Goal: Check status: Check status

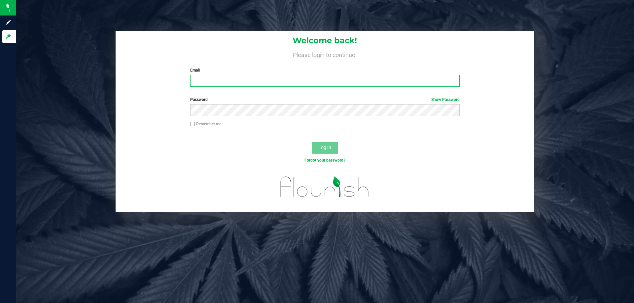
click at [229, 82] on input "Email" at bounding box center [324, 81] width 269 height 12
type input "Clemons@liveparallel.com"
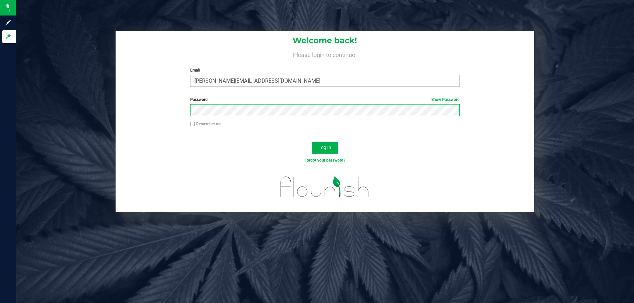
click at [312, 142] on button "Log In" at bounding box center [325, 148] width 26 height 12
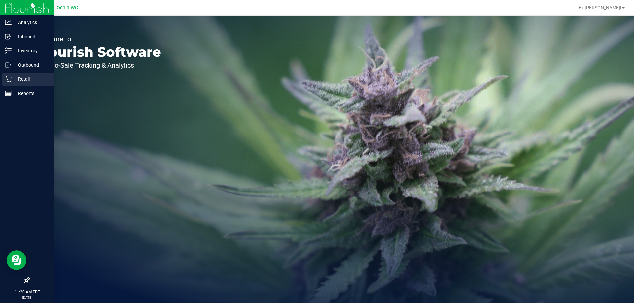
click at [16, 82] on p "Retail" at bounding box center [32, 79] width 40 height 8
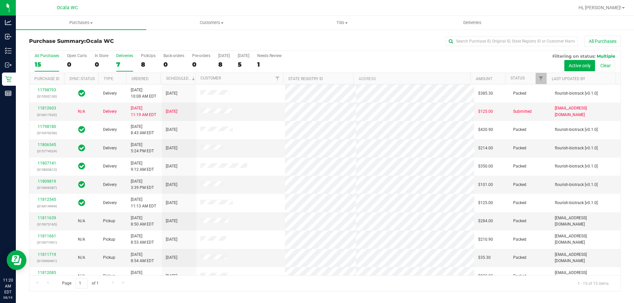
click at [126, 59] on label "Deliveries 7" at bounding box center [124, 62] width 17 height 18
click at [0, 0] on input "Deliveries 7" at bounding box center [0, 0] width 0 height 0
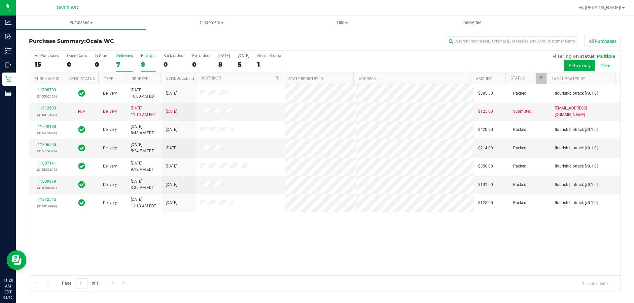
click at [148, 61] on div "8" at bounding box center [148, 65] width 15 height 8
click at [0, 0] on input "PickUps 8" at bounding box center [0, 0] width 0 height 0
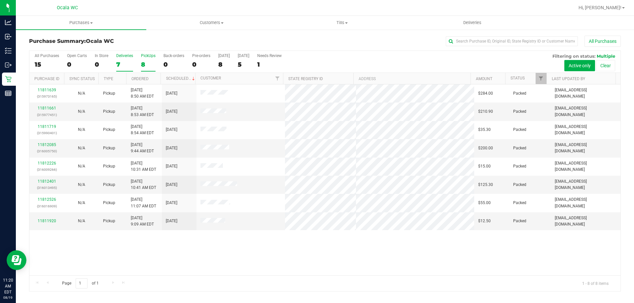
click at [125, 61] on div "7" at bounding box center [124, 65] width 17 height 8
click at [0, 0] on input "Deliveries 7" at bounding box center [0, 0] width 0 height 0
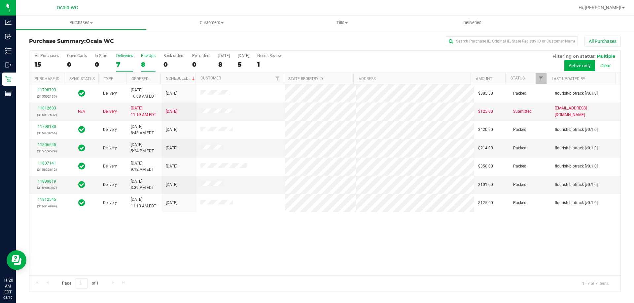
click at [147, 65] on div "8" at bounding box center [148, 65] width 15 height 8
click at [0, 0] on input "PickUps 8" at bounding box center [0, 0] width 0 height 0
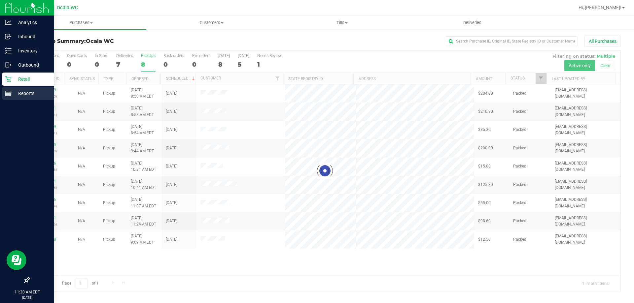
click at [5, 92] on div "Reports" at bounding box center [28, 93] width 52 height 13
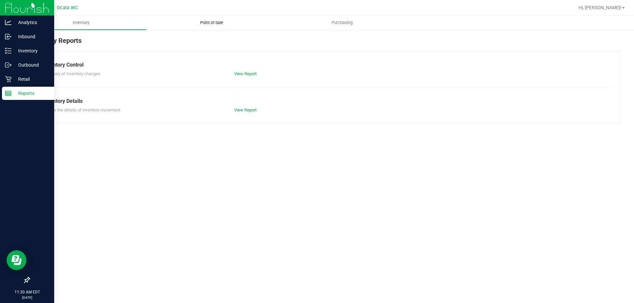
click at [201, 23] on span "Point of Sale" at bounding box center [211, 23] width 41 height 6
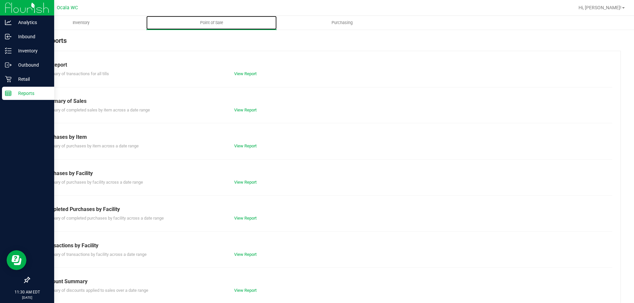
scroll to position [33, 0]
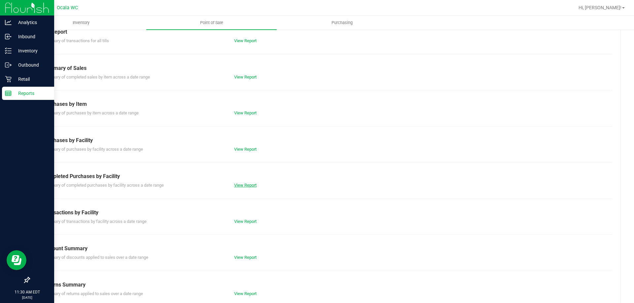
click at [245, 187] on link "View Report" at bounding box center [245, 185] width 22 height 5
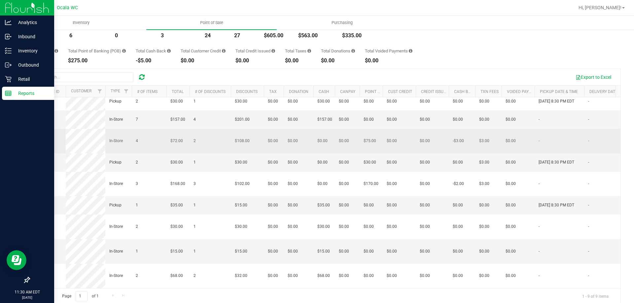
scroll to position [50, 0]
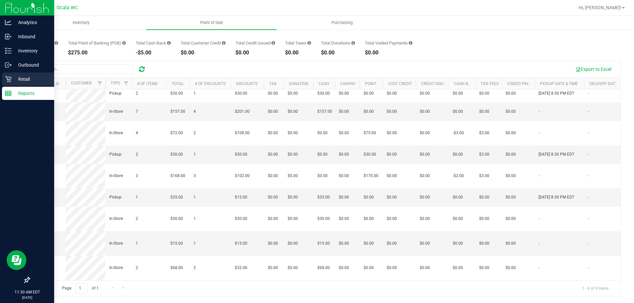
click at [9, 78] on icon at bounding box center [8, 79] width 7 height 7
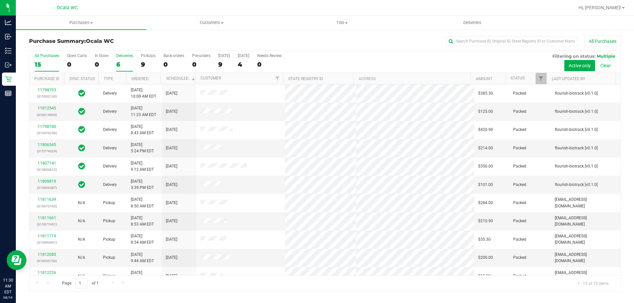
click at [119, 62] on div "6" at bounding box center [124, 65] width 17 height 8
click at [0, 0] on input "Deliveries 6" at bounding box center [0, 0] width 0 height 0
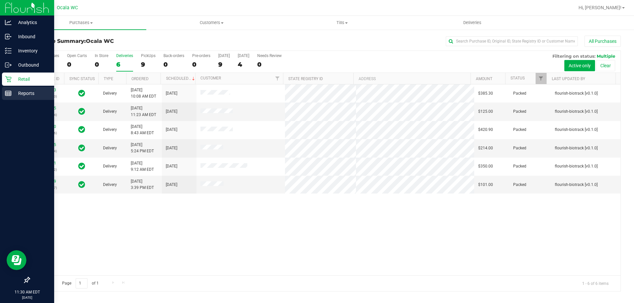
click at [13, 94] on p "Reports" at bounding box center [32, 93] width 40 height 8
